Goal: Information Seeking & Learning: Learn about a topic

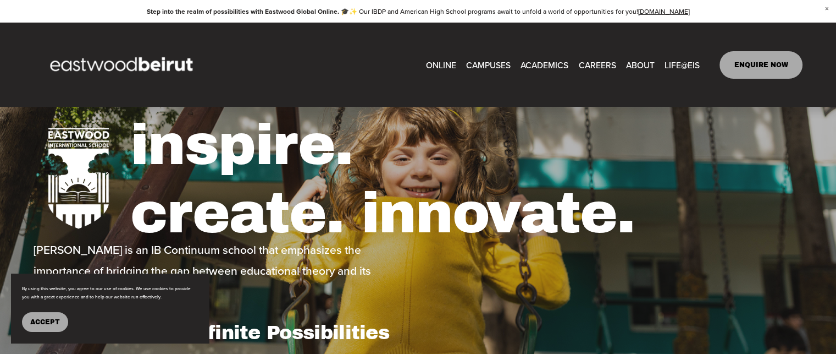
click at [0, 0] on span "Lebanese Program" at bounding box center [0, 0] width 0 height 0
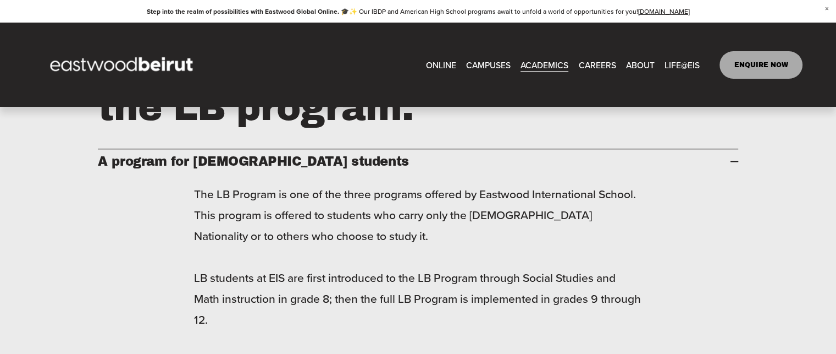
scroll to position [1078, 0]
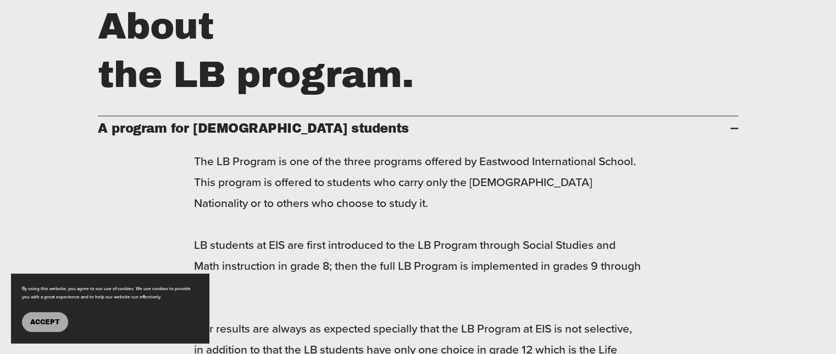
click at [713, 135] on span "A program for Lebanese students" at bounding box center [414, 129] width 632 height 14
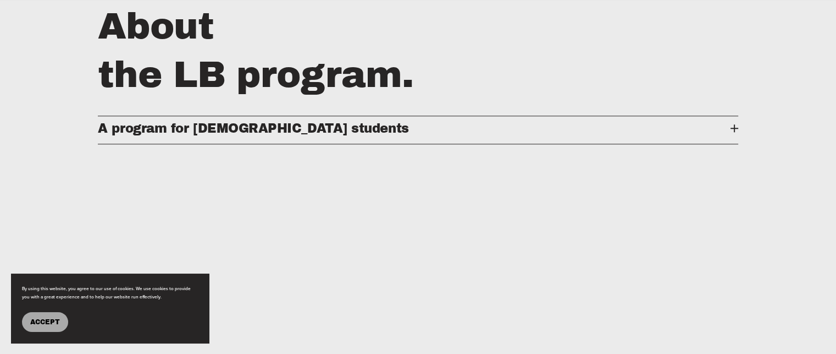
click at [713, 135] on span "A program for Lebanese students" at bounding box center [414, 129] width 632 height 14
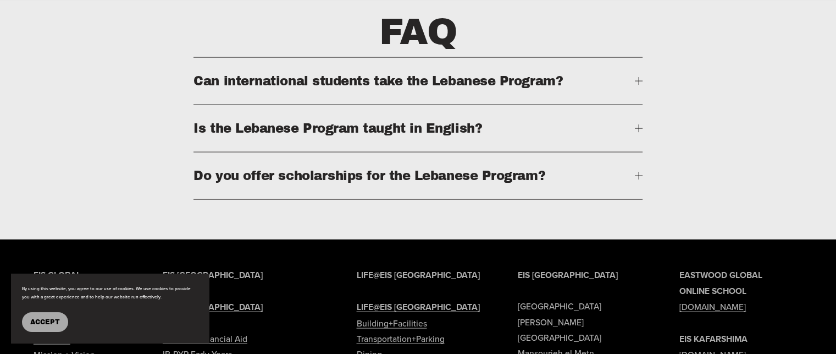
scroll to position [2397, 0]
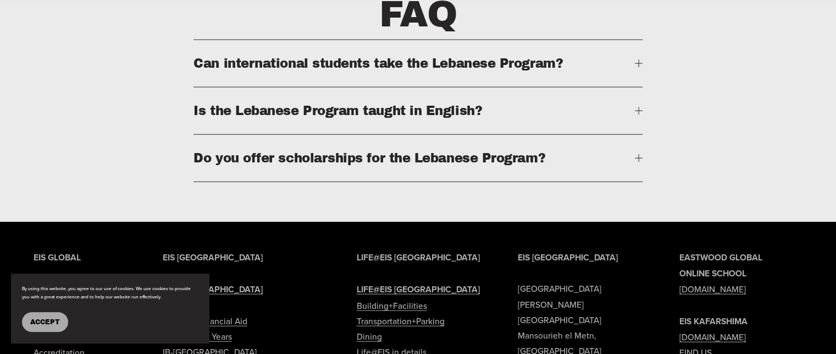
click at [635, 64] on div at bounding box center [639, 63] width 8 height 1
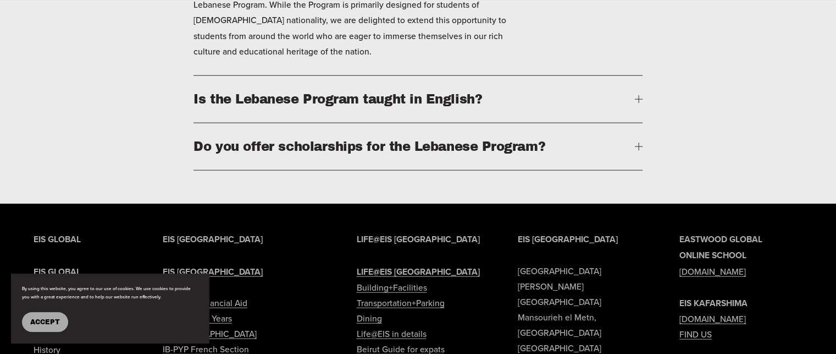
scroll to position [2507, 0]
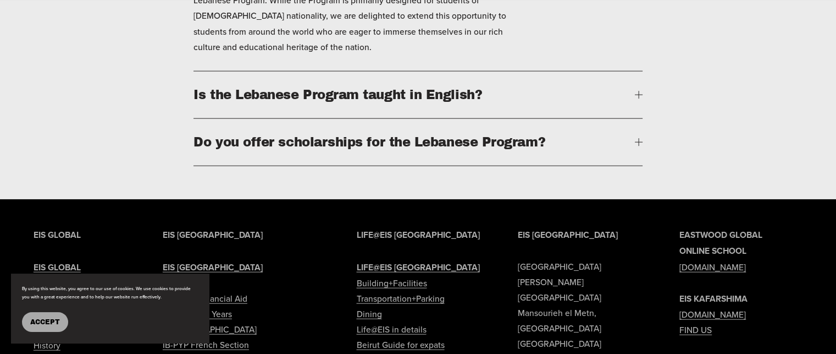
click at [638, 98] on div at bounding box center [638, 95] width 1 height 8
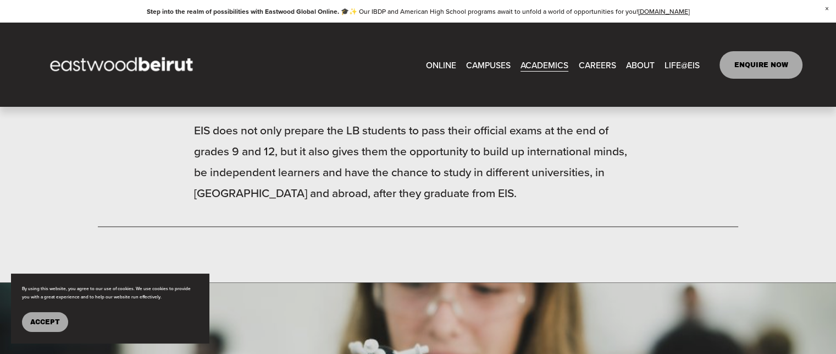
scroll to position [1463, 0]
click at [587, 65] on link "CAREERS" at bounding box center [596, 64] width 37 height 17
